Goal: Browse casually

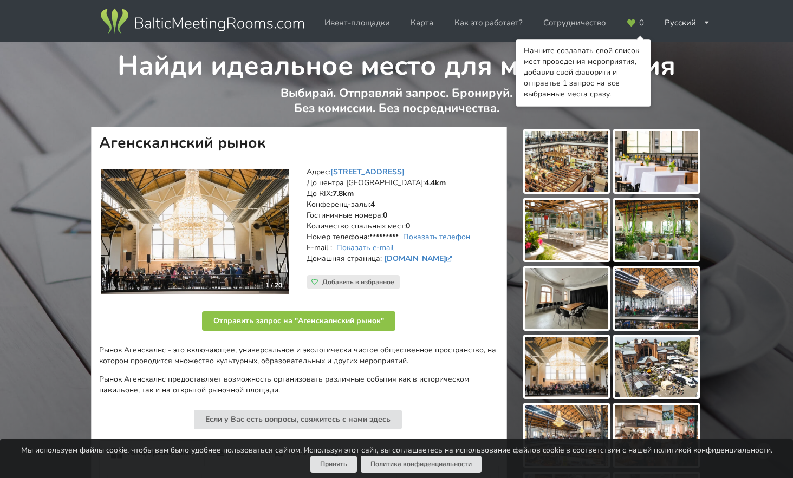
click at [581, 158] on img at bounding box center [567, 161] width 82 height 61
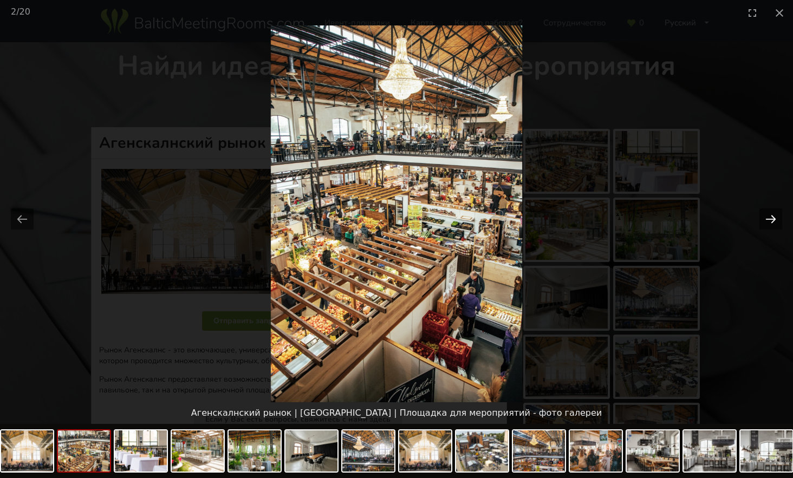
click at [768, 218] on button "Next slide" at bounding box center [771, 219] width 23 height 21
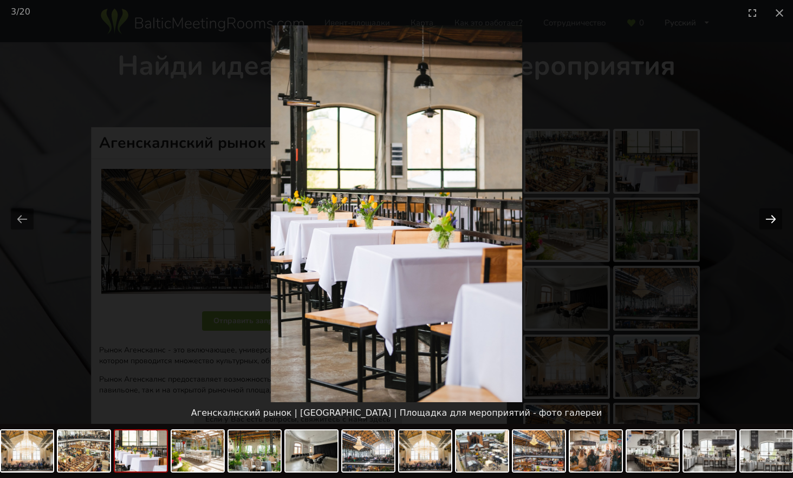
click at [768, 217] on button "Next slide" at bounding box center [771, 219] width 23 height 21
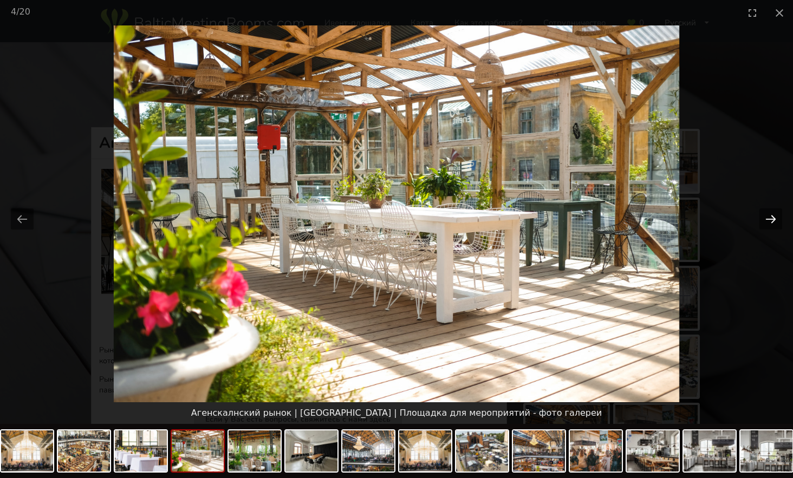
click at [768, 217] on button "Next slide" at bounding box center [771, 219] width 23 height 21
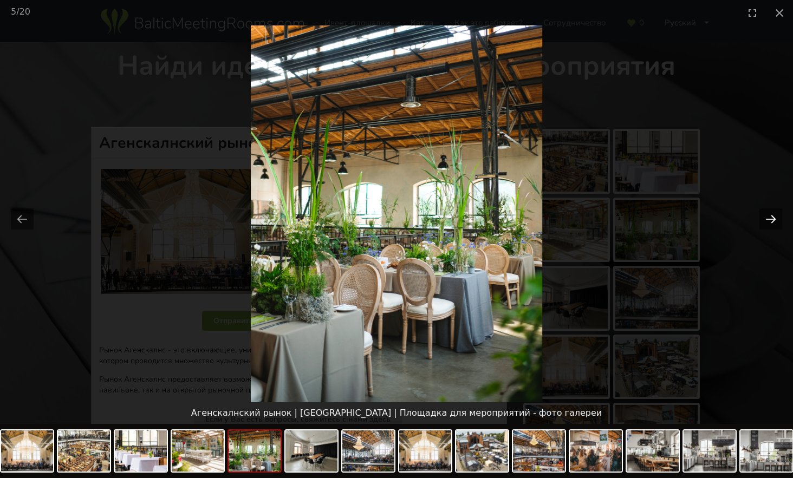
click at [768, 217] on button "Next slide" at bounding box center [771, 219] width 23 height 21
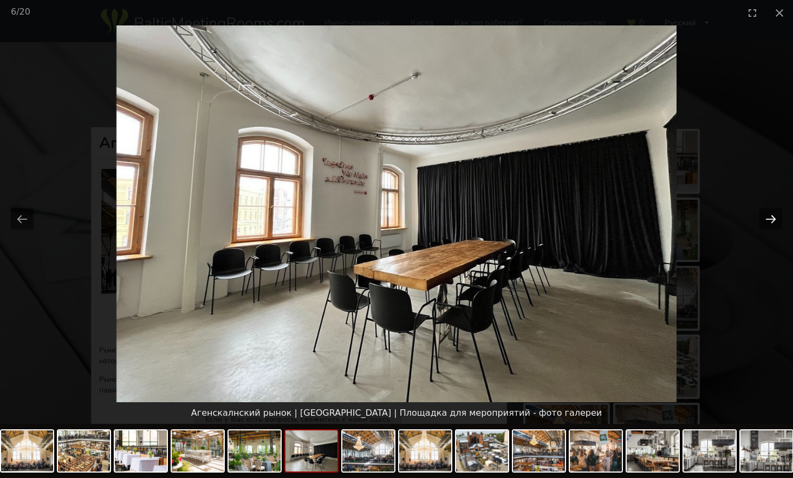
click at [768, 217] on button "Next slide" at bounding box center [771, 219] width 23 height 21
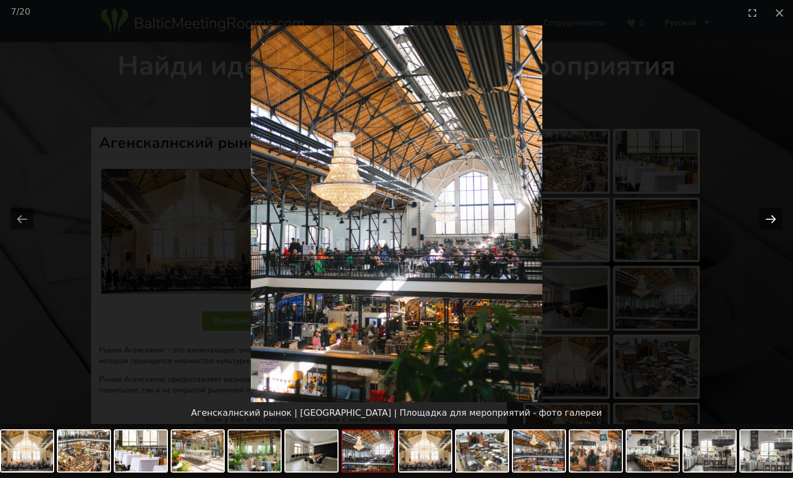
click at [768, 217] on button "Next slide" at bounding box center [771, 219] width 23 height 21
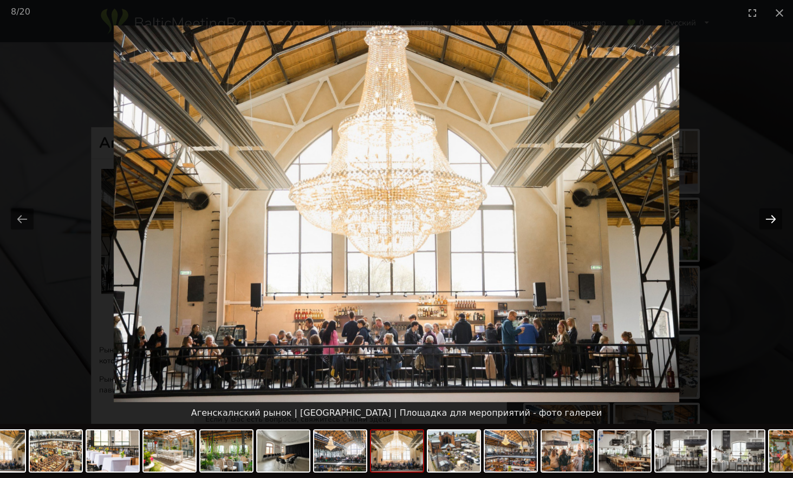
click at [768, 217] on button "Next slide" at bounding box center [771, 219] width 23 height 21
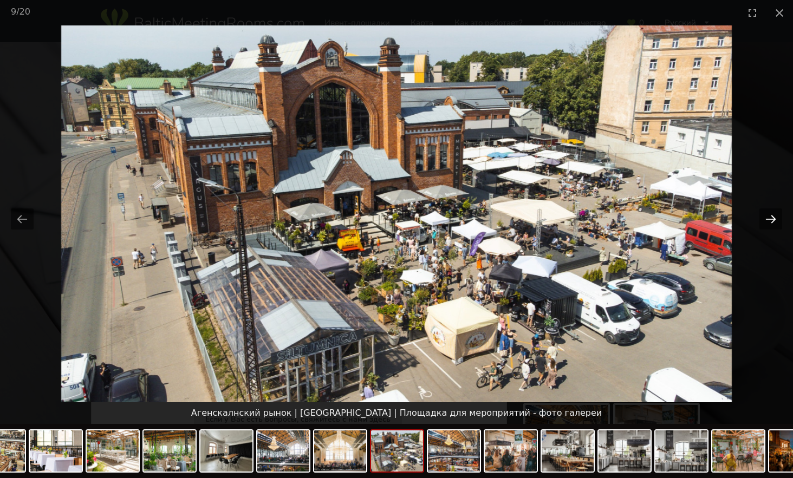
click at [768, 217] on button "Next slide" at bounding box center [771, 219] width 23 height 21
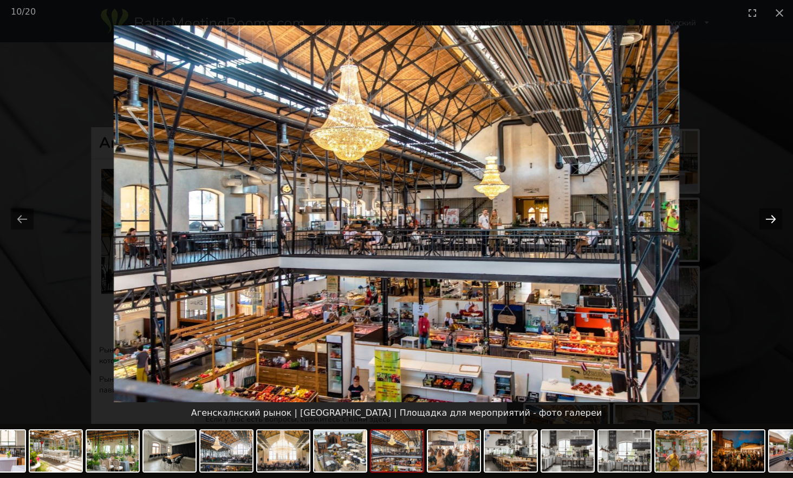
click at [768, 217] on button "Next slide" at bounding box center [771, 219] width 23 height 21
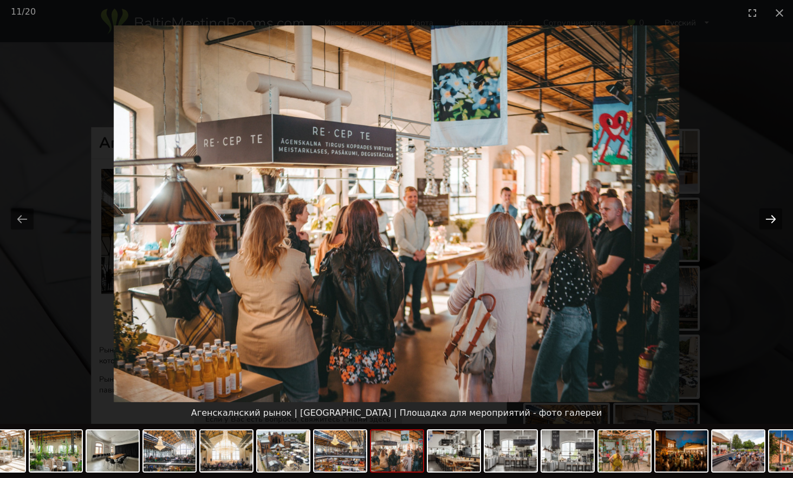
click at [768, 217] on button "Next slide" at bounding box center [771, 219] width 23 height 21
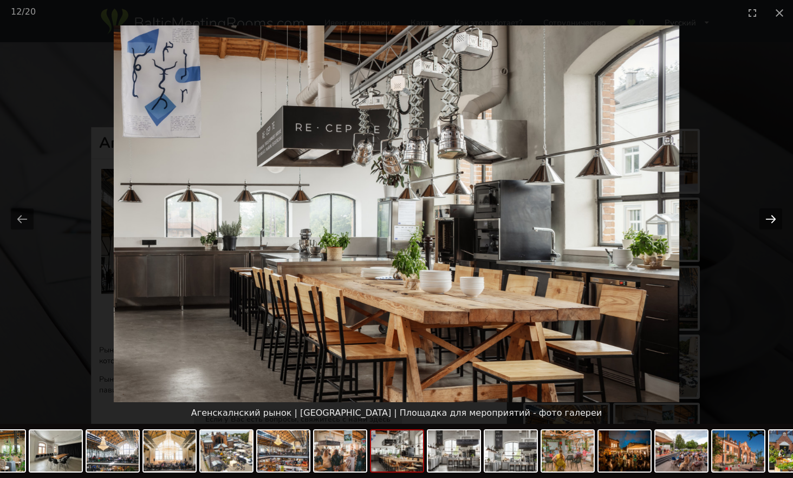
click at [768, 217] on button "Next slide" at bounding box center [771, 219] width 23 height 21
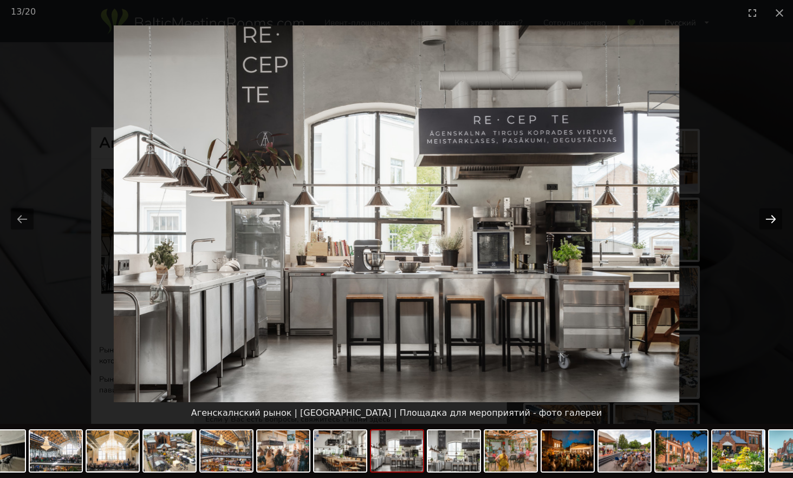
click at [768, 217] on button "Next slide" at bounding box center [771, 219] width 23 height 21
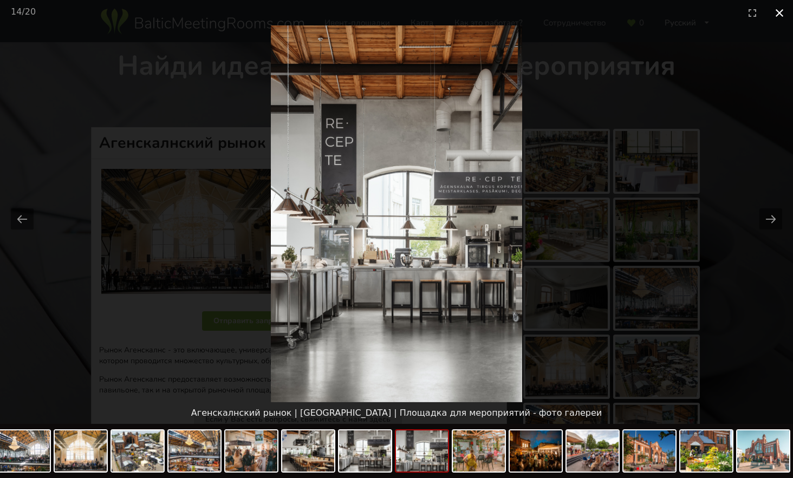
click at [781, 12] on button "Close gallery" at bounding box center [779, 12] width 27 height 25
